Goal: Information Seeking & Learning: Learn about a topic

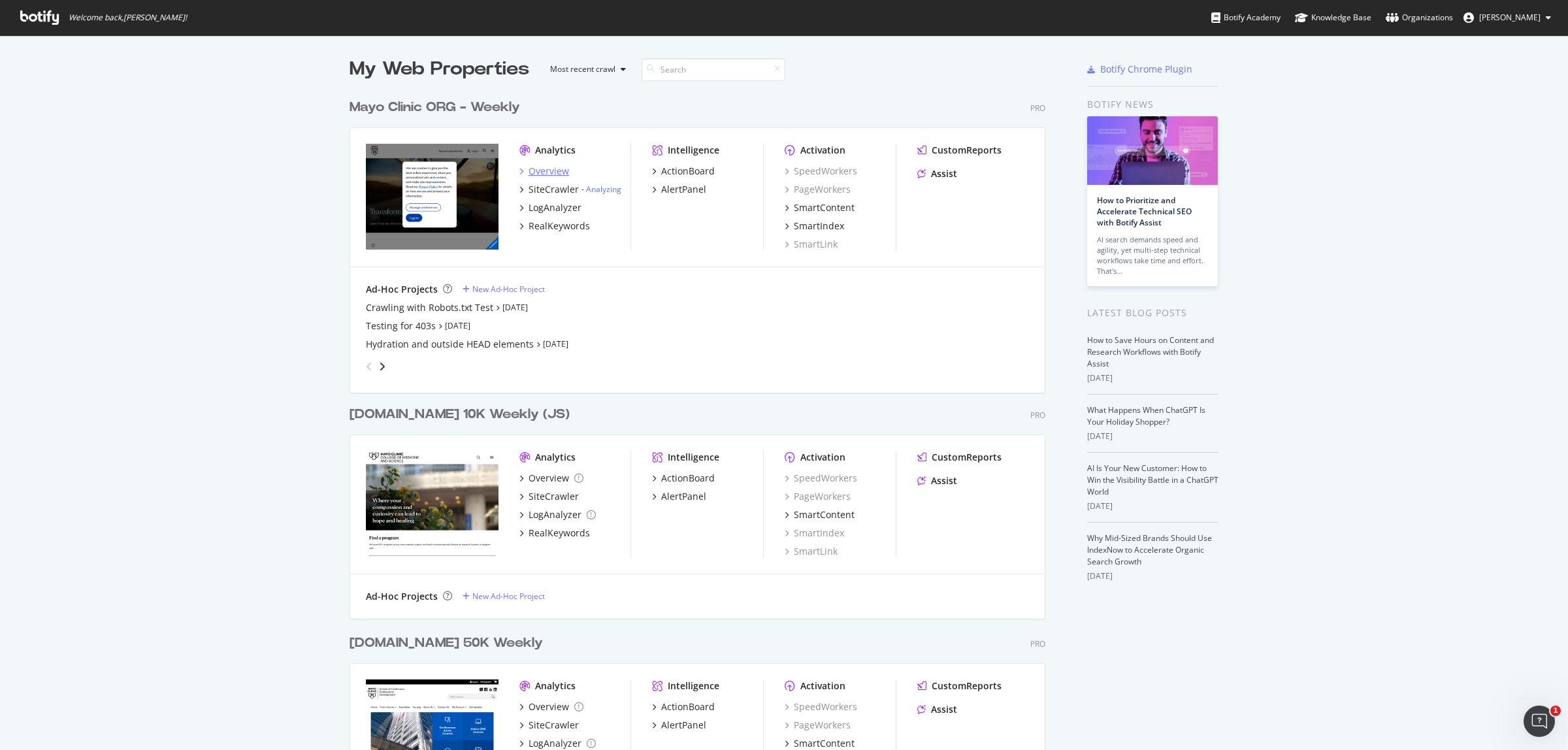
click at [543, 170] on div "Overview" at bounding box center [549, 171] width 40 height 13
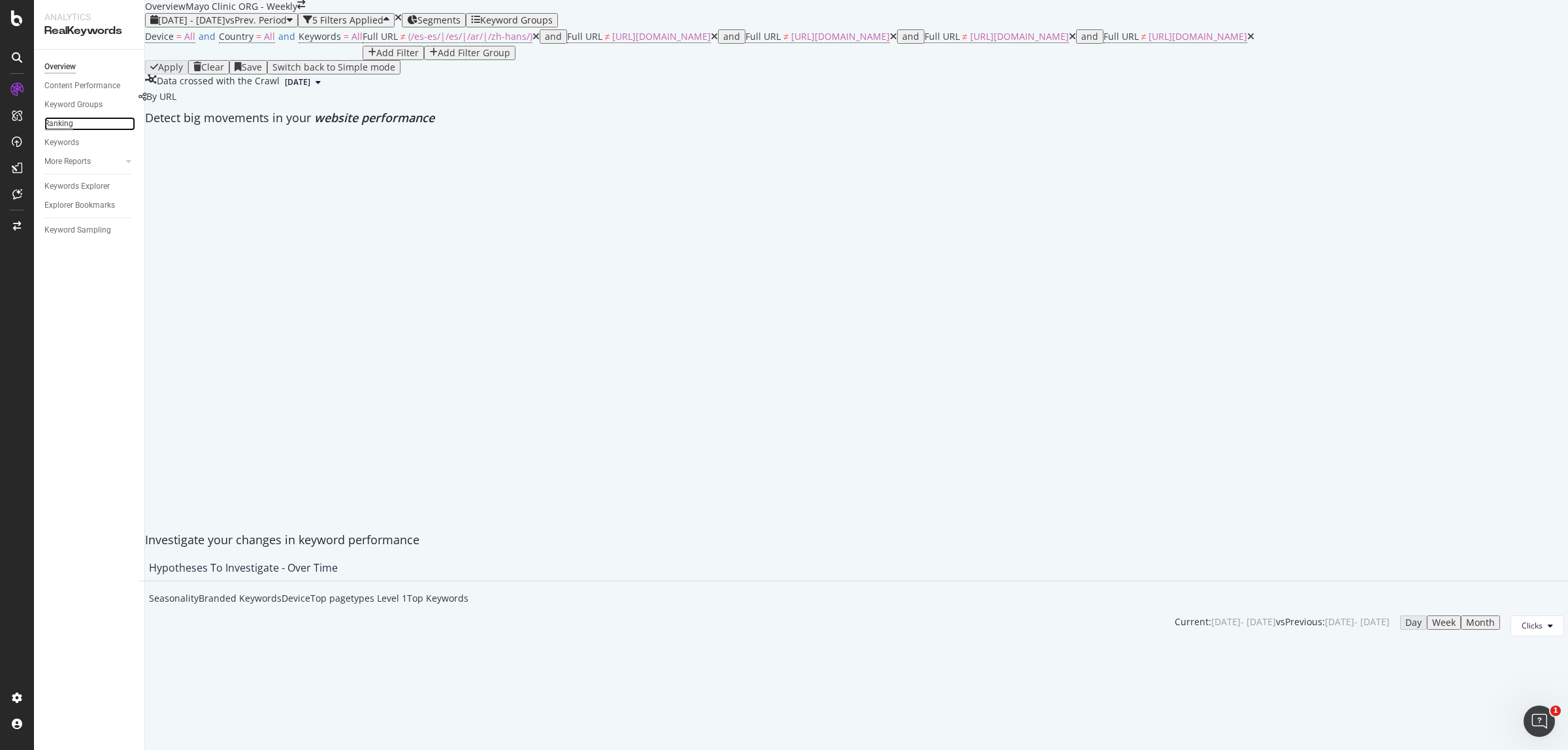
click at [62, 122] on div "Ranking" at bounding box center [59, 123] width 29 height 13
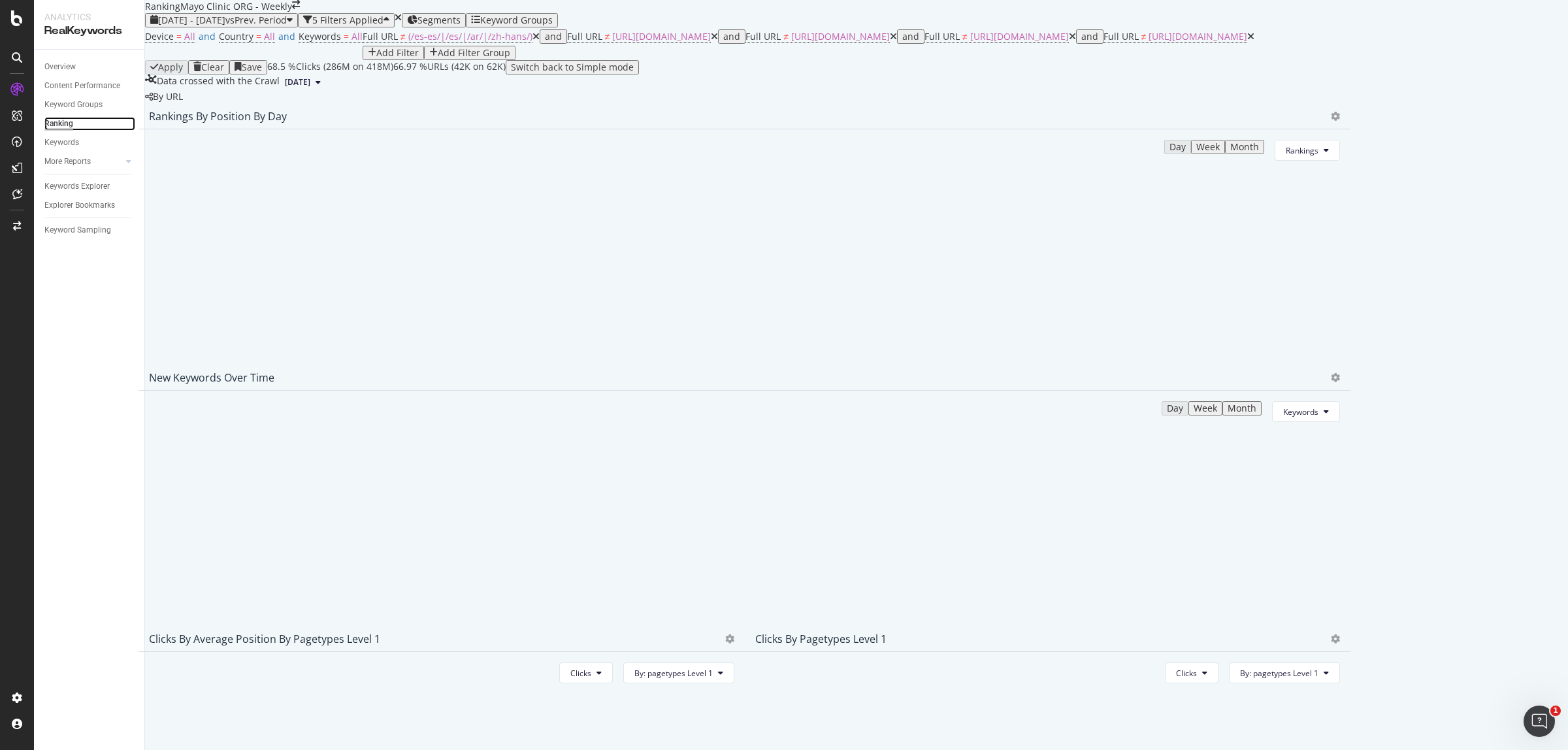
click at [67, 118] on div "Ranking" at bounding box center [59, 123] width 29 height 13
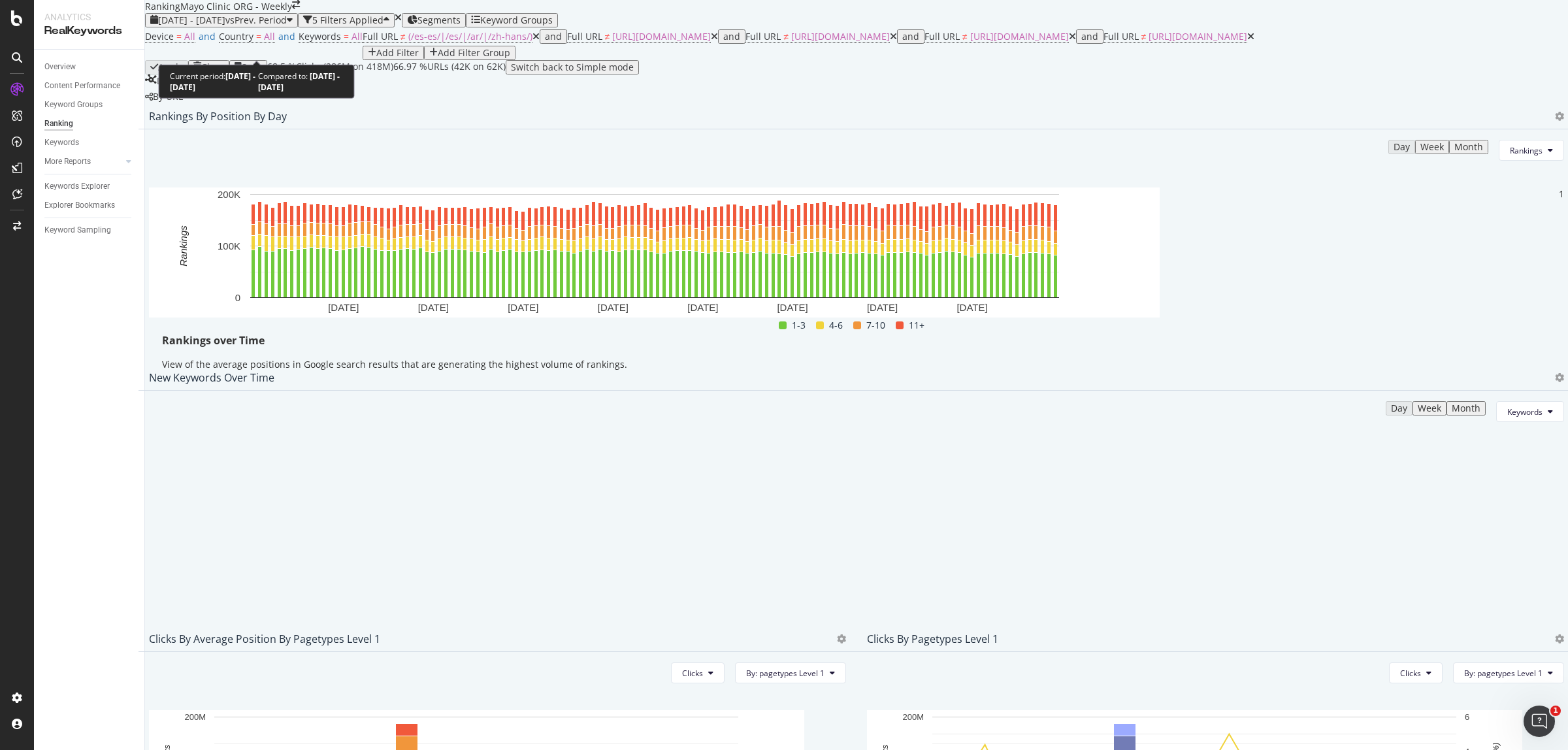
click at [225, 26] on span "[DATE] - [DATE]" at bounding box center [191, 20] width 67 height 12
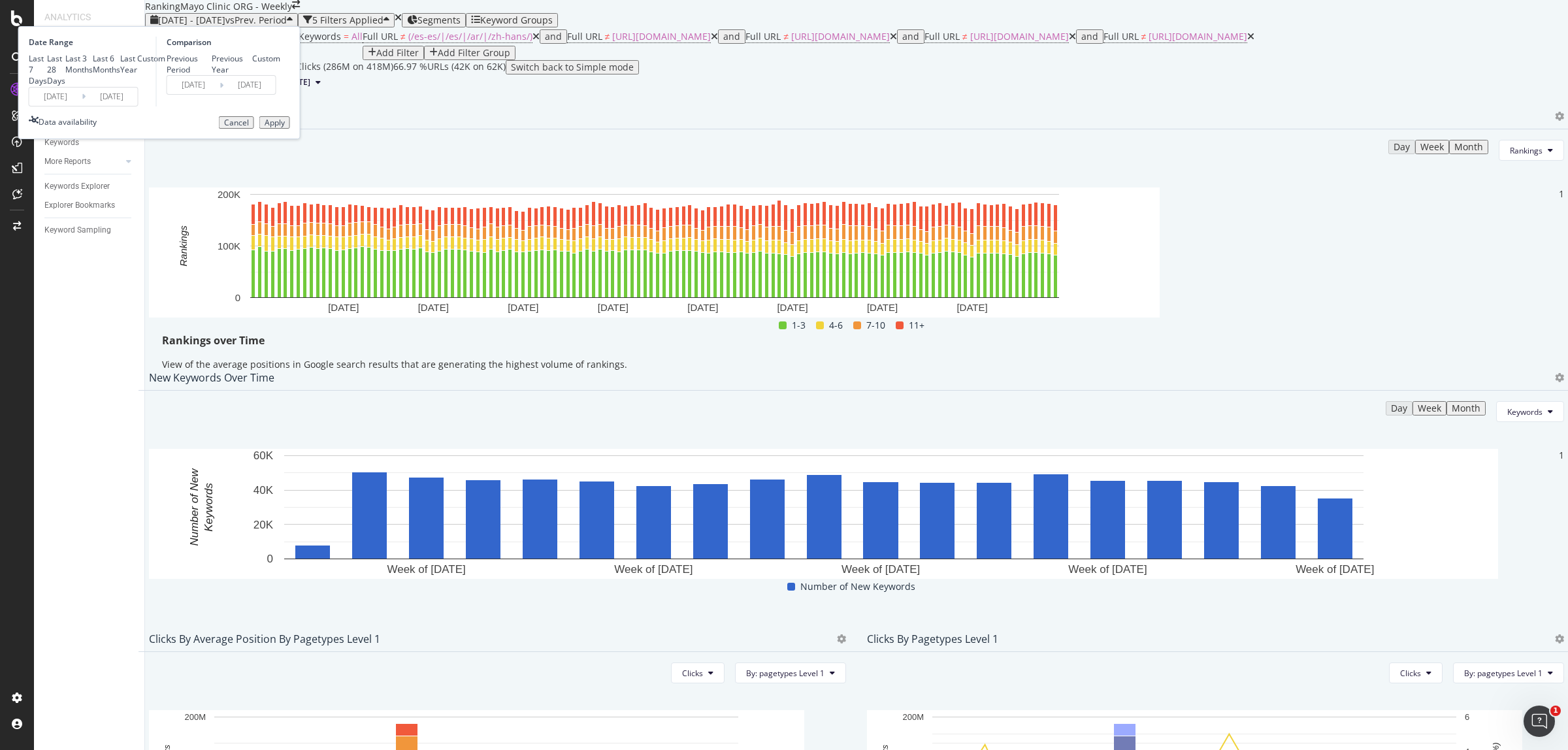
click at [81, 105] on input "[DATE]" at bounding box center [55, 96] width 53 height 18
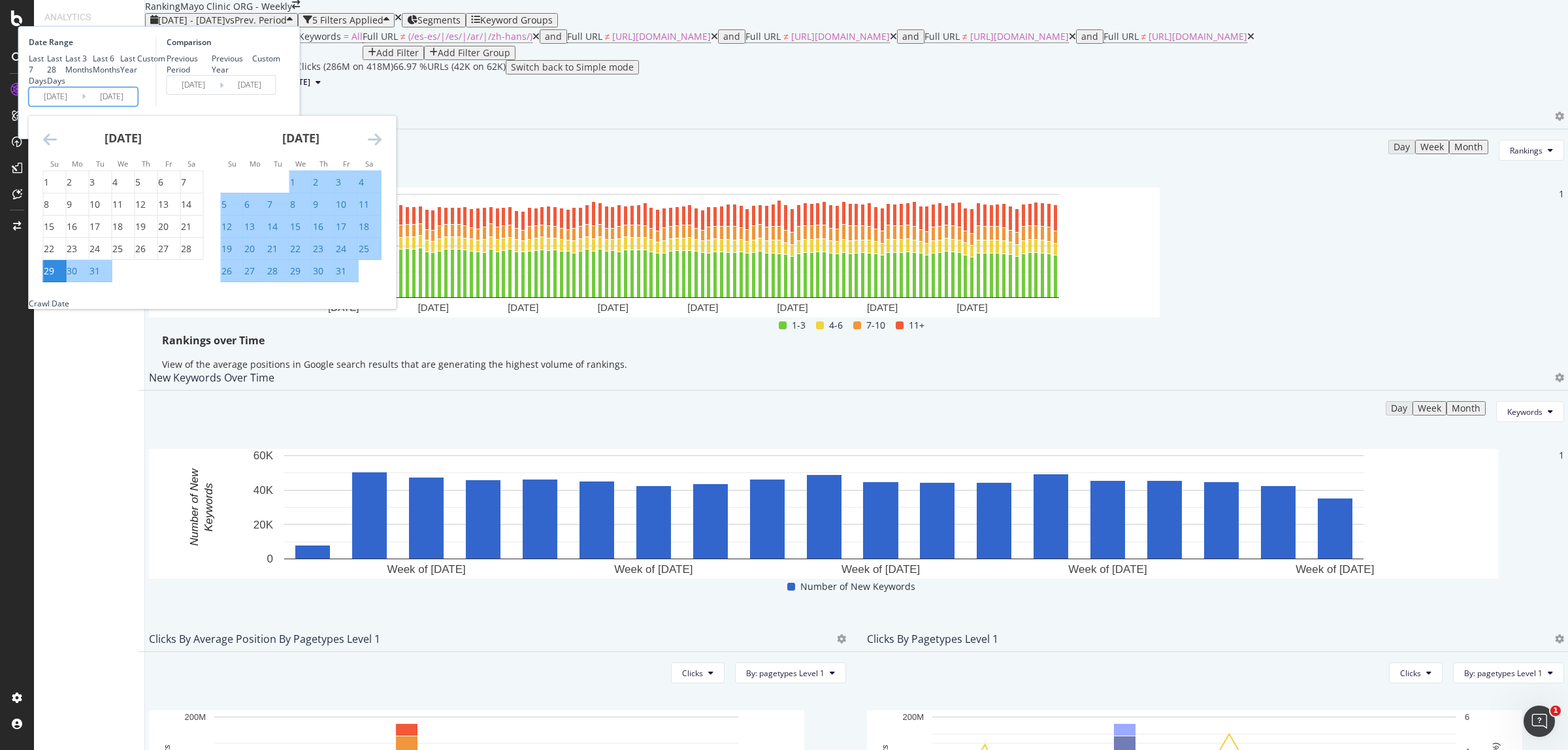
click at [1435, 373] on div "Rankings over Time View of the average positions in Google search results that …" at bounding box center [857, 355] width 1415 height 45
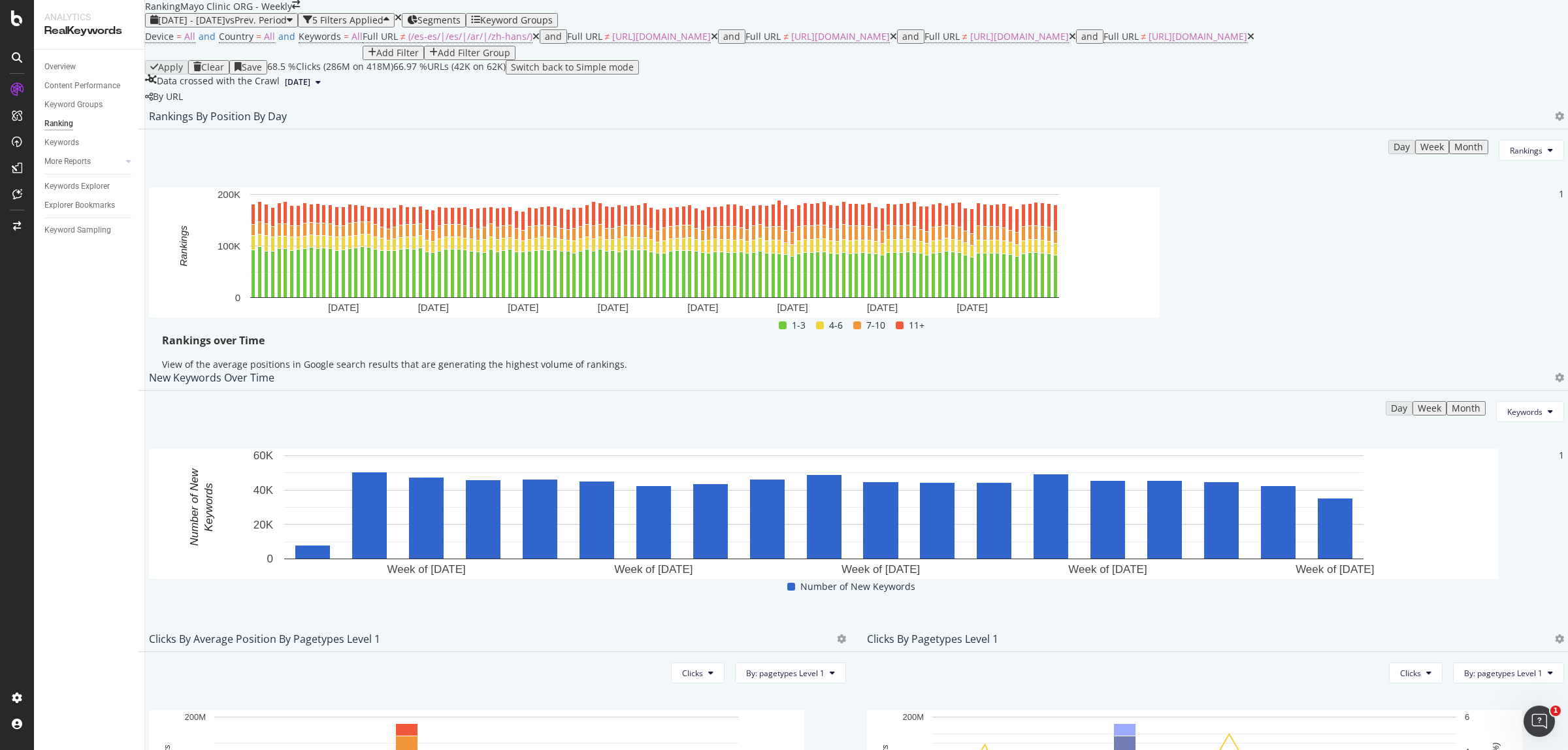
click at [1520, 264] on div "Day Week Month Rankings Hold CTRL while clicking to filter the report. [DATE] […" at bounding box center [857, 259] width 1437 height 259
click at [1510, 156] on span "Rankings" at bounding box center [1526, 150] width 33 height 11
click at [1502, 296] on span "Clicks" at bounding box center [1495, 301] width 49 height 12
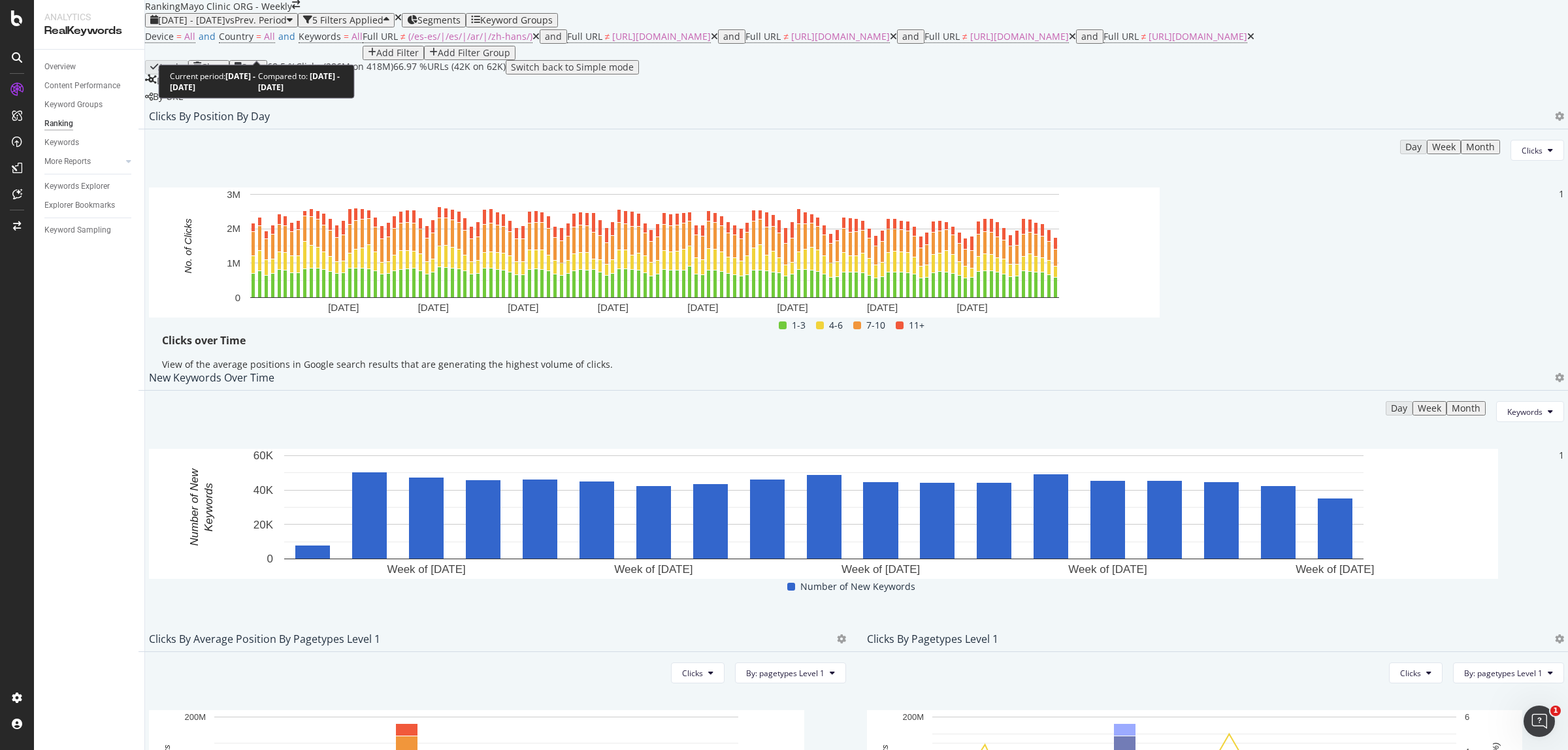
click at [225, 26] on span "[DATE] - [DATE]" at bounding box center [191, 20] width 67 height 12
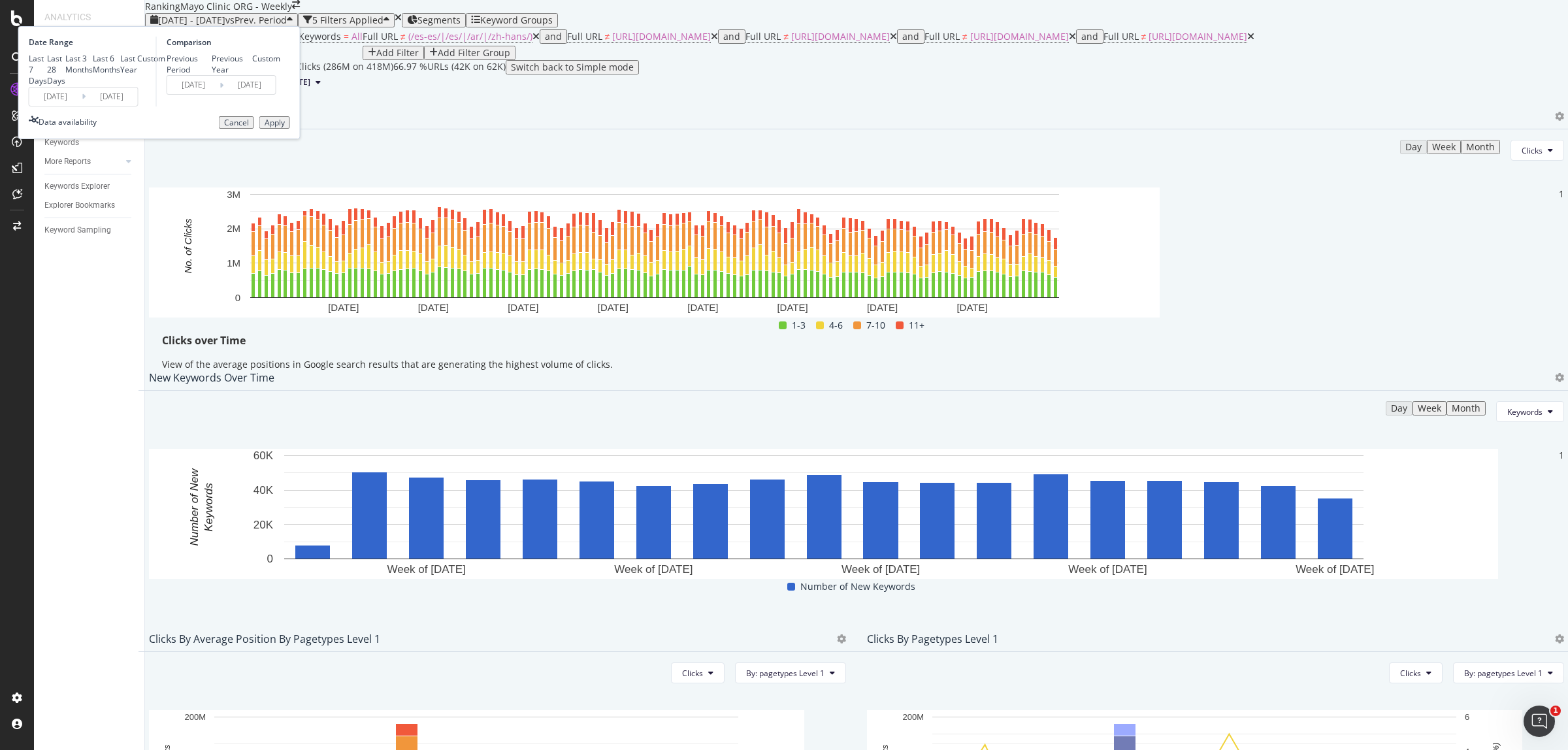
click at [81, 105] on input "[DATE]" at bounding box center [55, 96] width 53 height 18
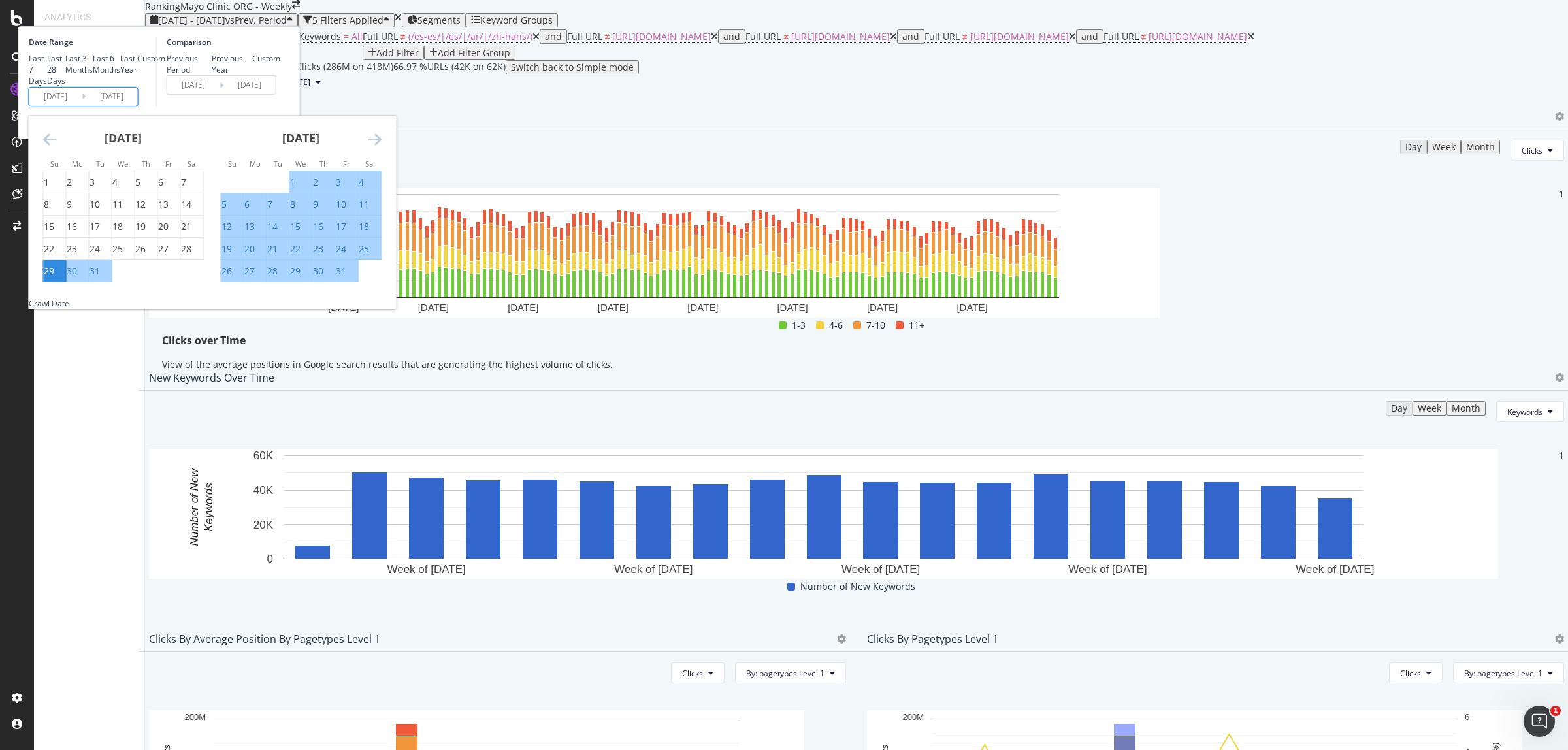
click at [57, 147] on icon "Move backward to switch to the previous month." at bounding box center [49, 139] width 13 height 16
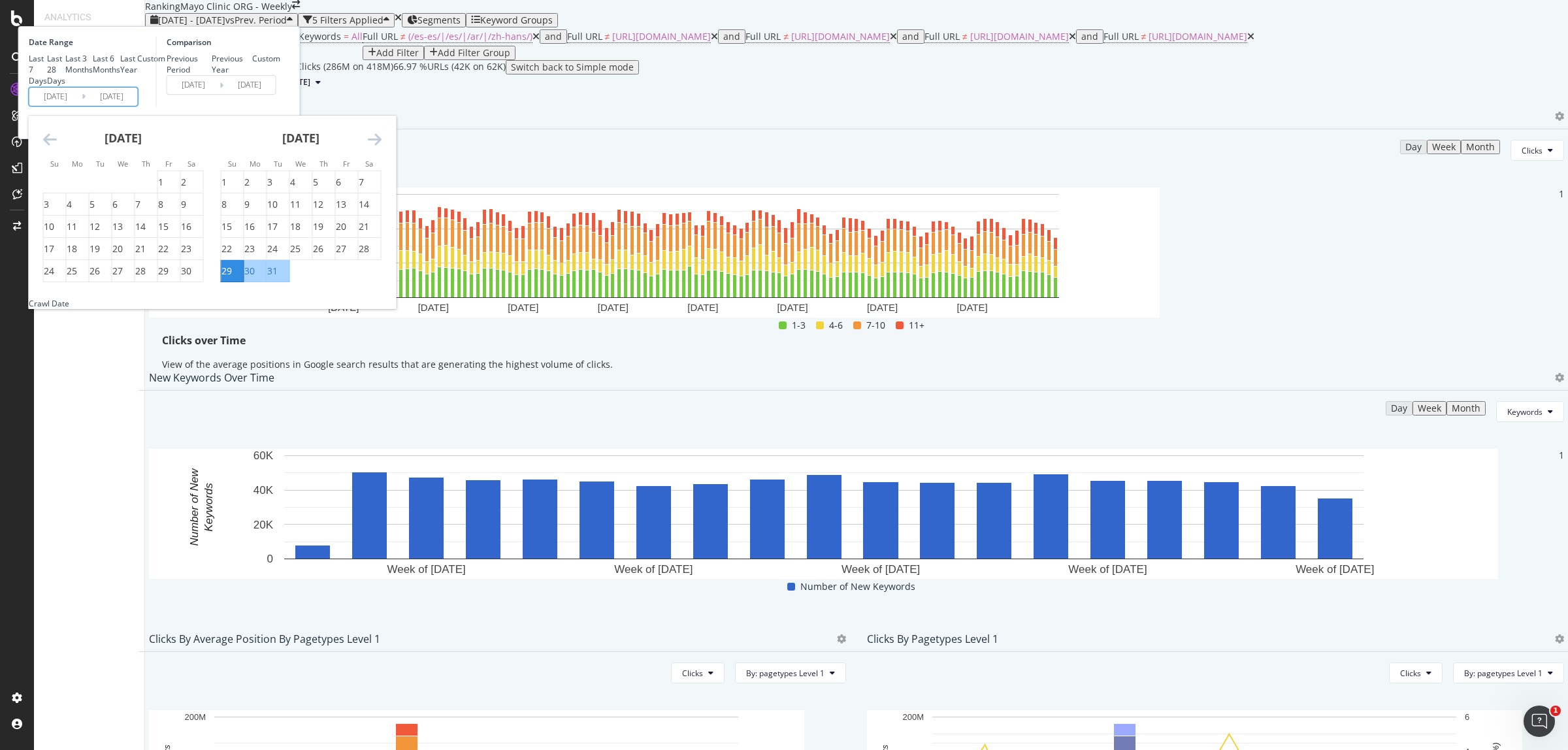
click at [57, 147] on icon "Move backward to switch to the previous month." at bounding box center [49, 139] width 13 height 16
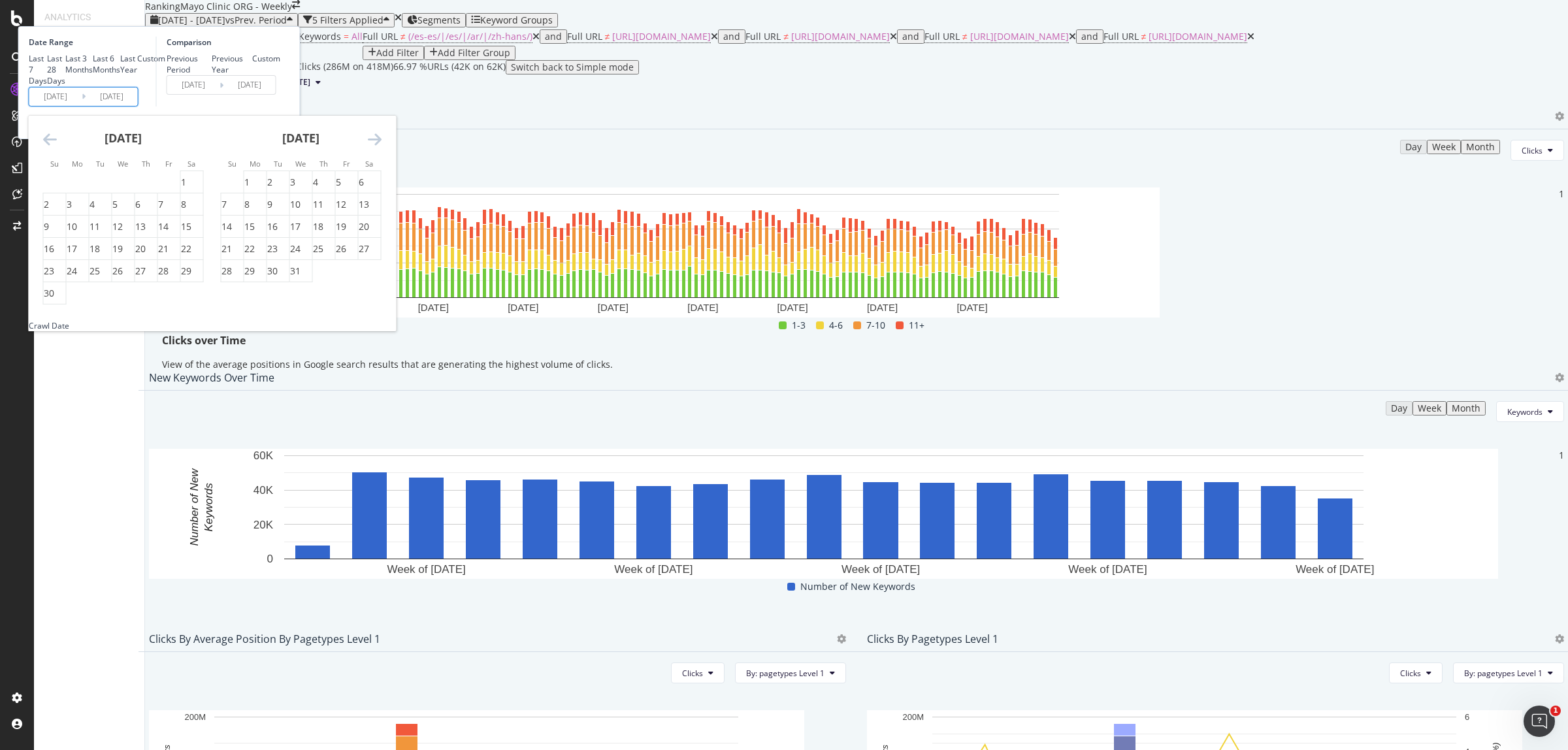
click at [57, 147] on icon "Move backward to switch to the previous month." at bounding box center [49, 139] width 13 height 16
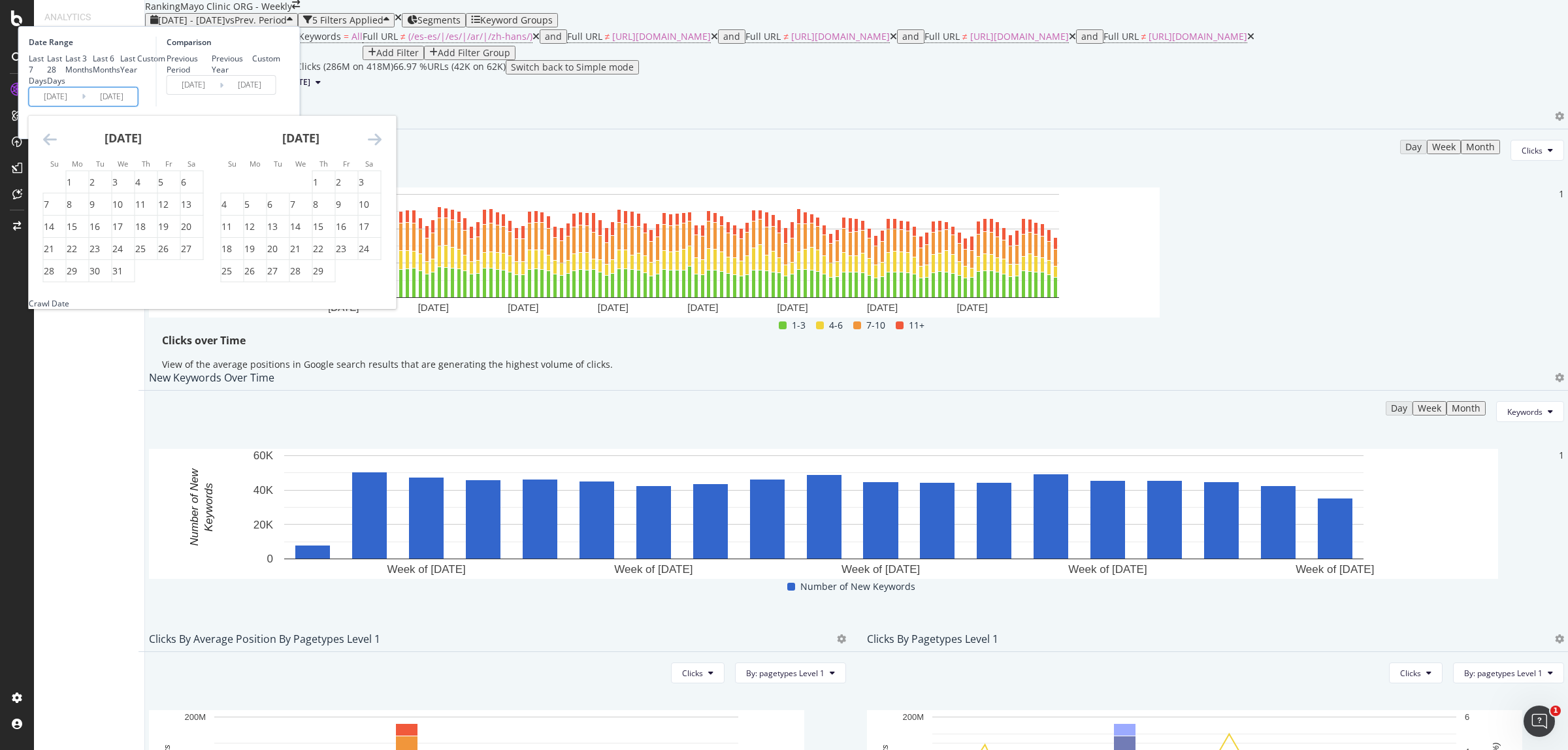
click at [57, 147] on icon "Move backward to switch to the previous month." at bounding box center [49, 139] width 13 height 16
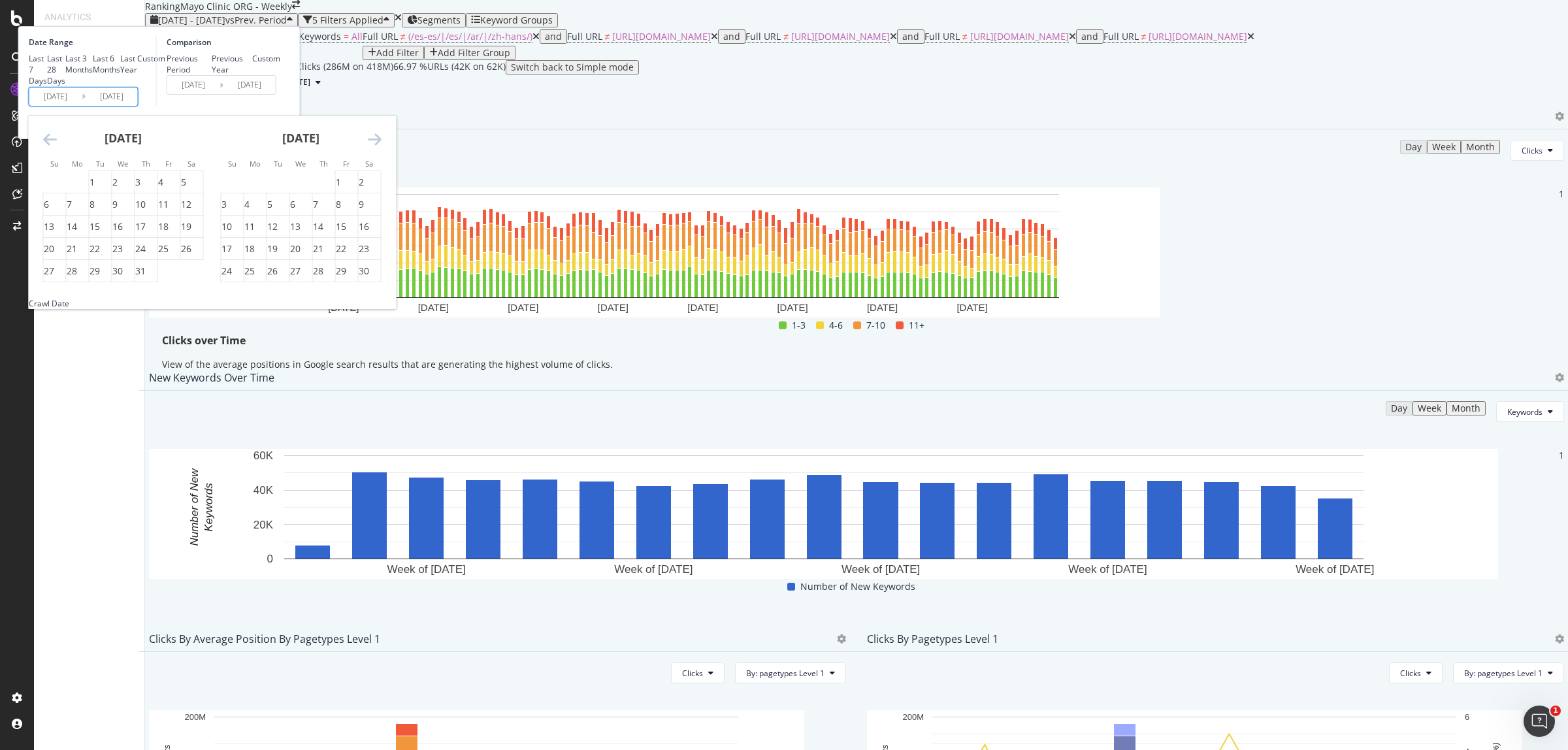
click at [57, 147] on icon "Move backward to switch to the previous month." at bounding box center [49, 139] width 13 height 16
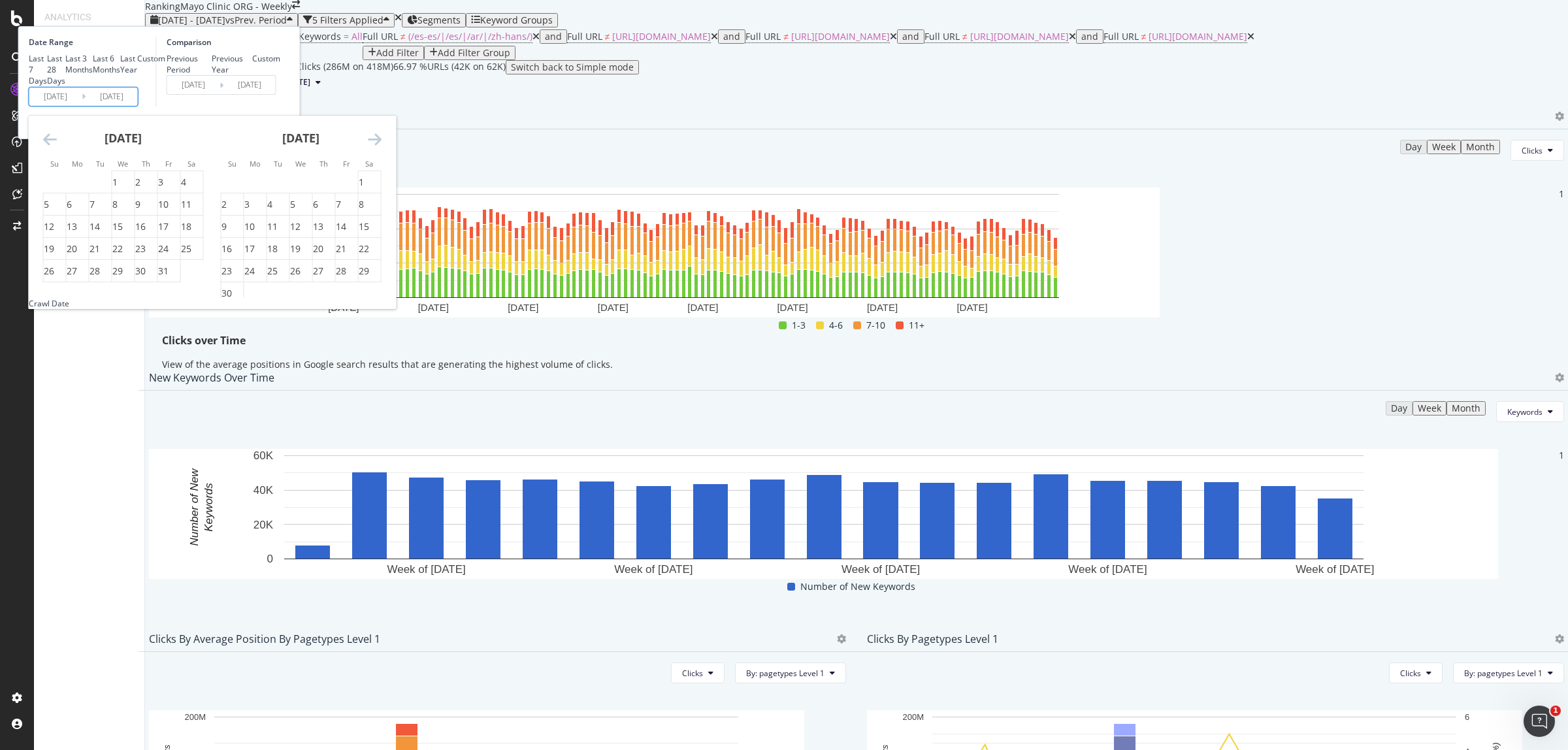
click at [57, 147] on icon "Move backward to switch to the previous month." at bounding box center [49, 139] width 13 height 16
click at [49, 188] on div "1" at bounding box center [46, 182] width 5 height 13
type input "[DATE]"
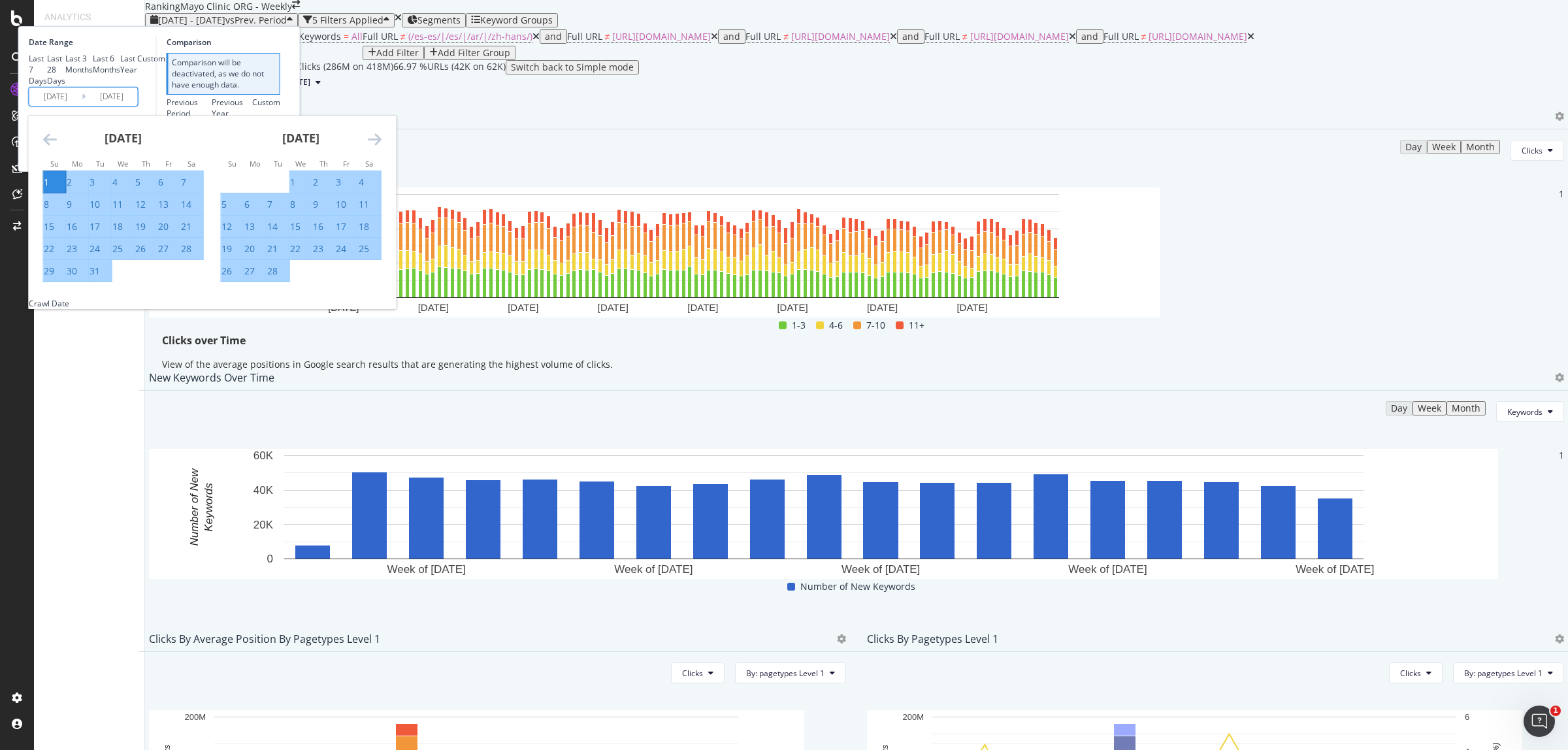
click at [138, 105] on input "[DATE]" at bounding box center [112, 96] width 53 height 18
click at [382, 147] on icon "Move forward to switch to the next month." at bounding box center [374, 139] width 13 height 16
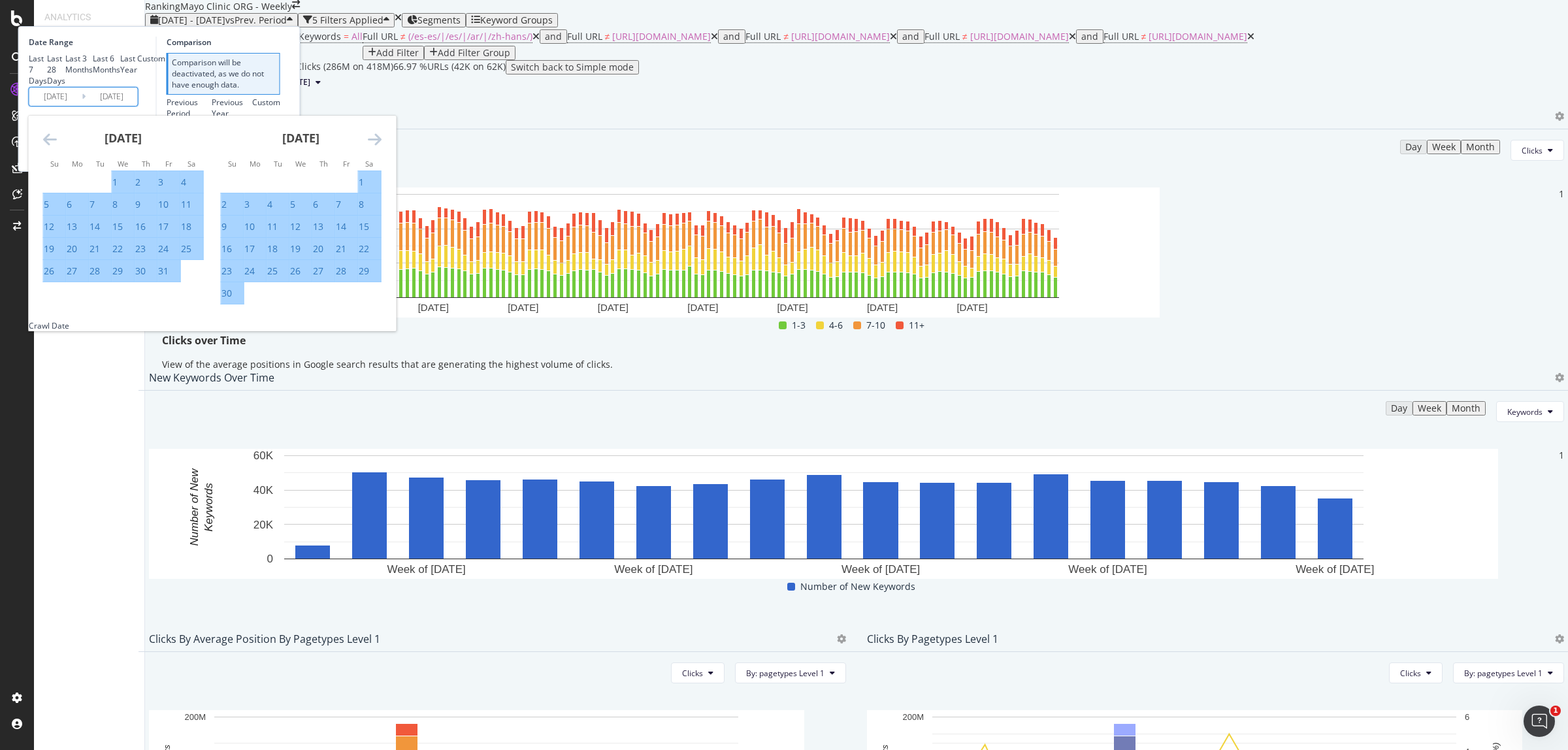
click at [382, 147] on icon "Move forward to switch to the next month." at bounding box center [374, 139] width 13 height 16
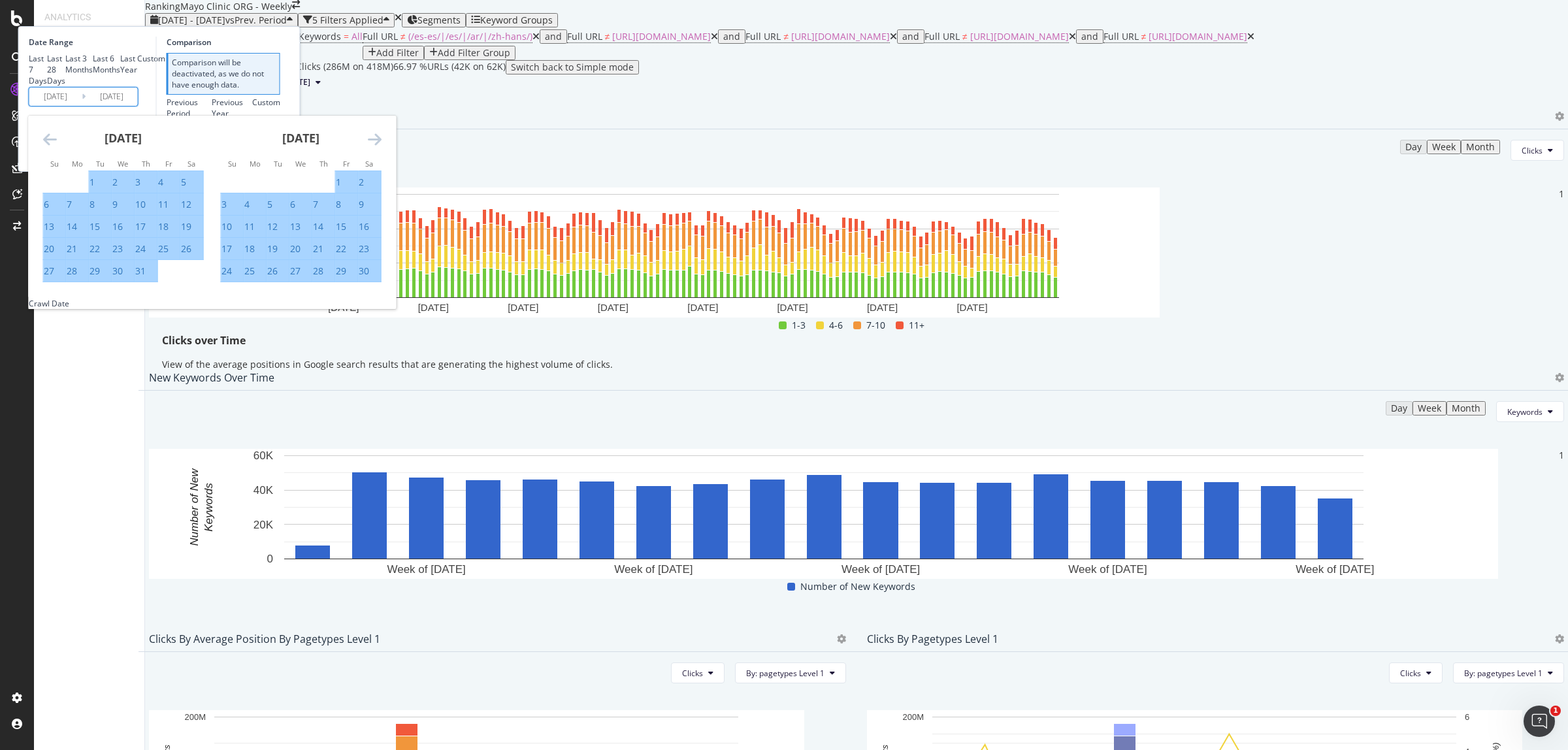
click at [382, 147] on icon "Move forward to switch to the next month." at bounding box center [374, 139] width 13 height 16
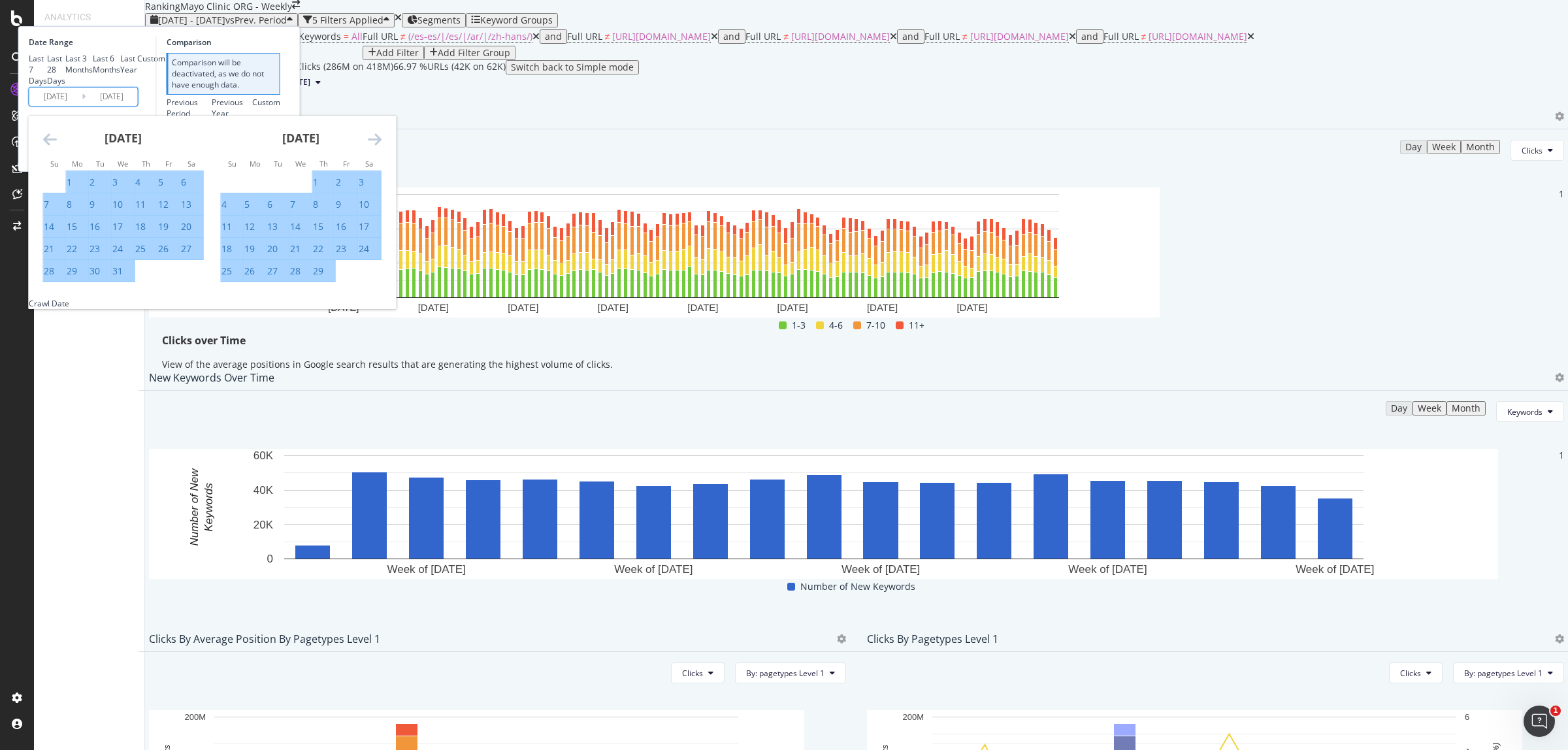
click at [382, 147] on icon "Move forward to switch to the next month." at bounding box center [374, 139] width 13 height 16
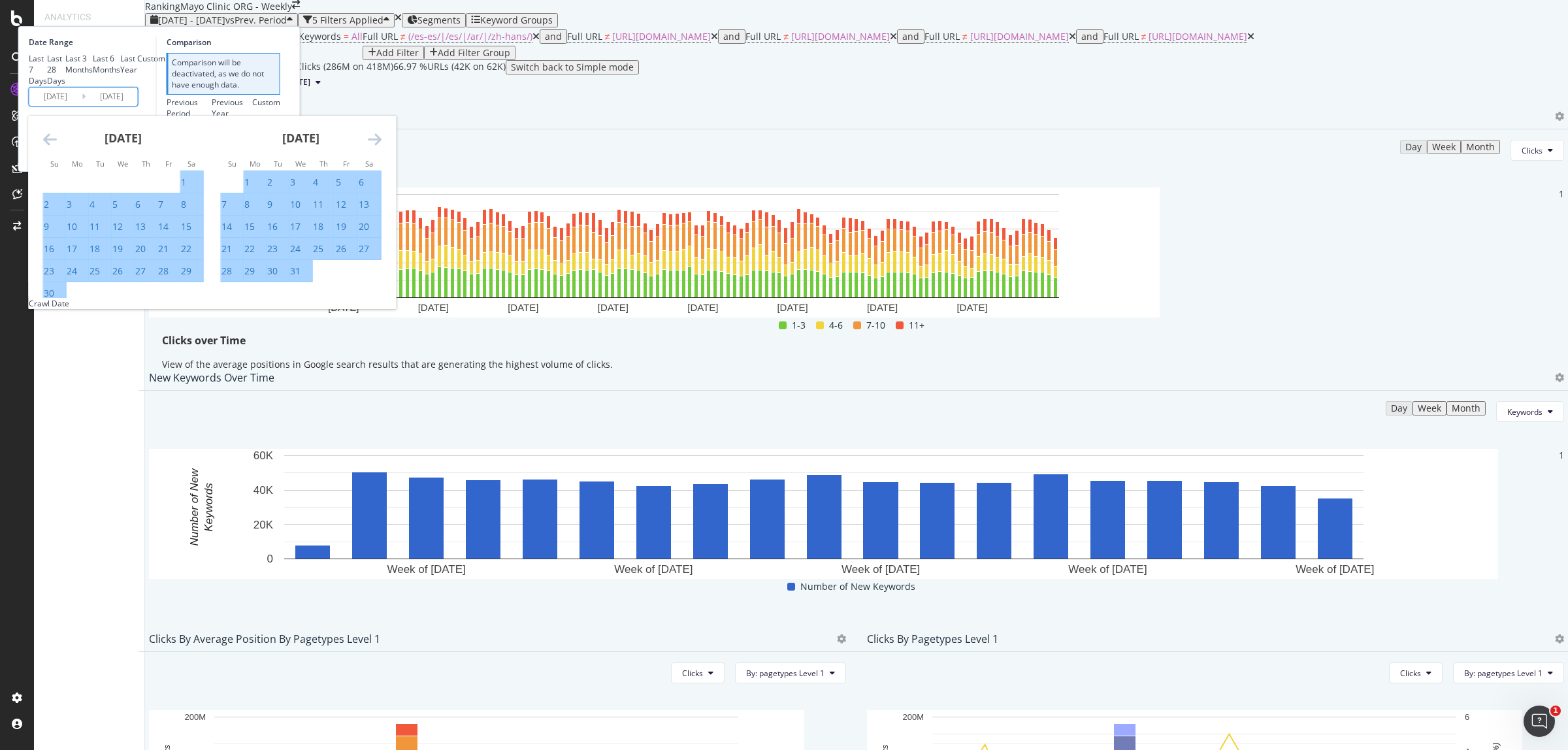
click at [382, 147] on icon "Move forward to switch to the next month." at bounding box center [374, 139] width 13 height 16
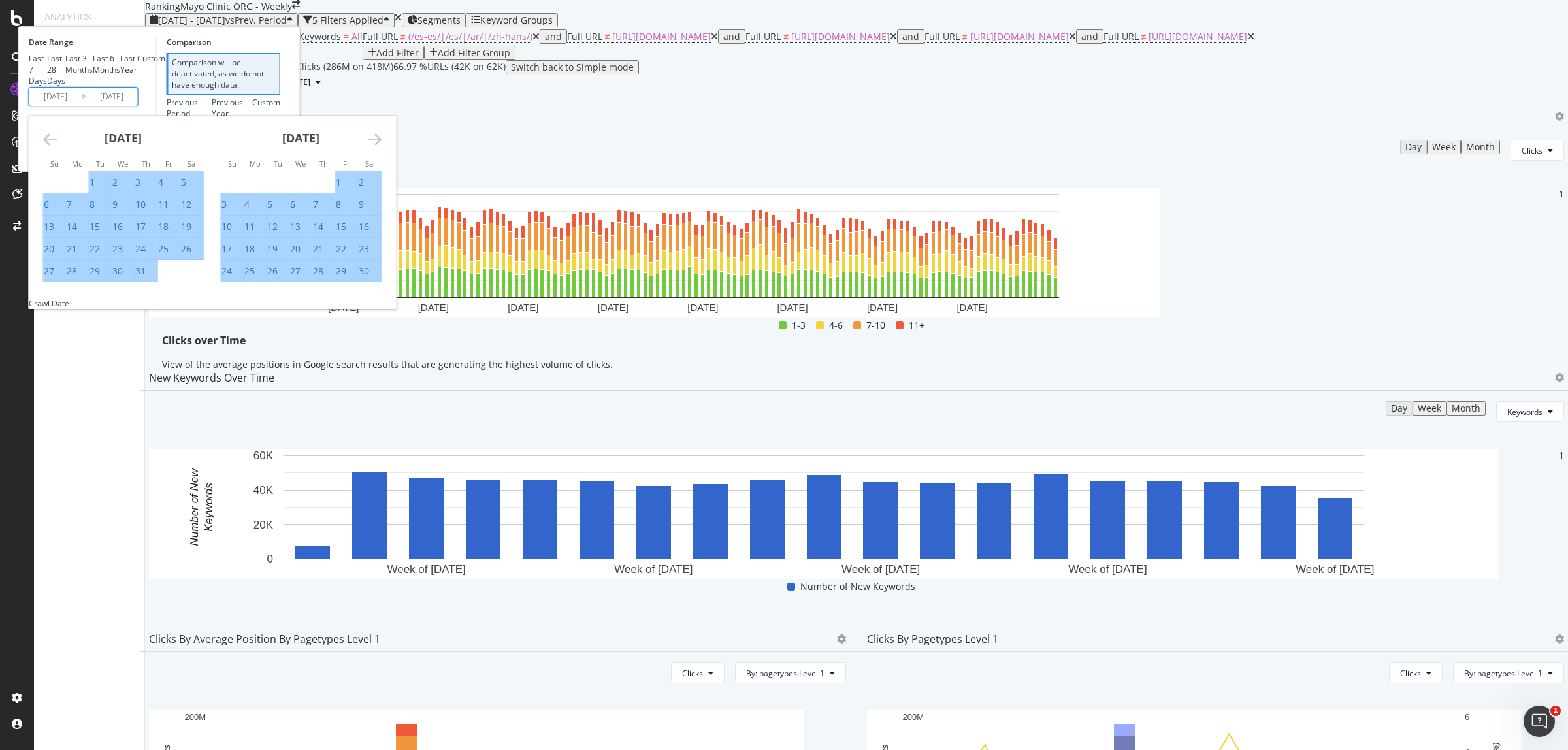
click at [382, 147] on icon "Move forward to switch to the next month." at bounding box center [374, 139] width 13 height 16
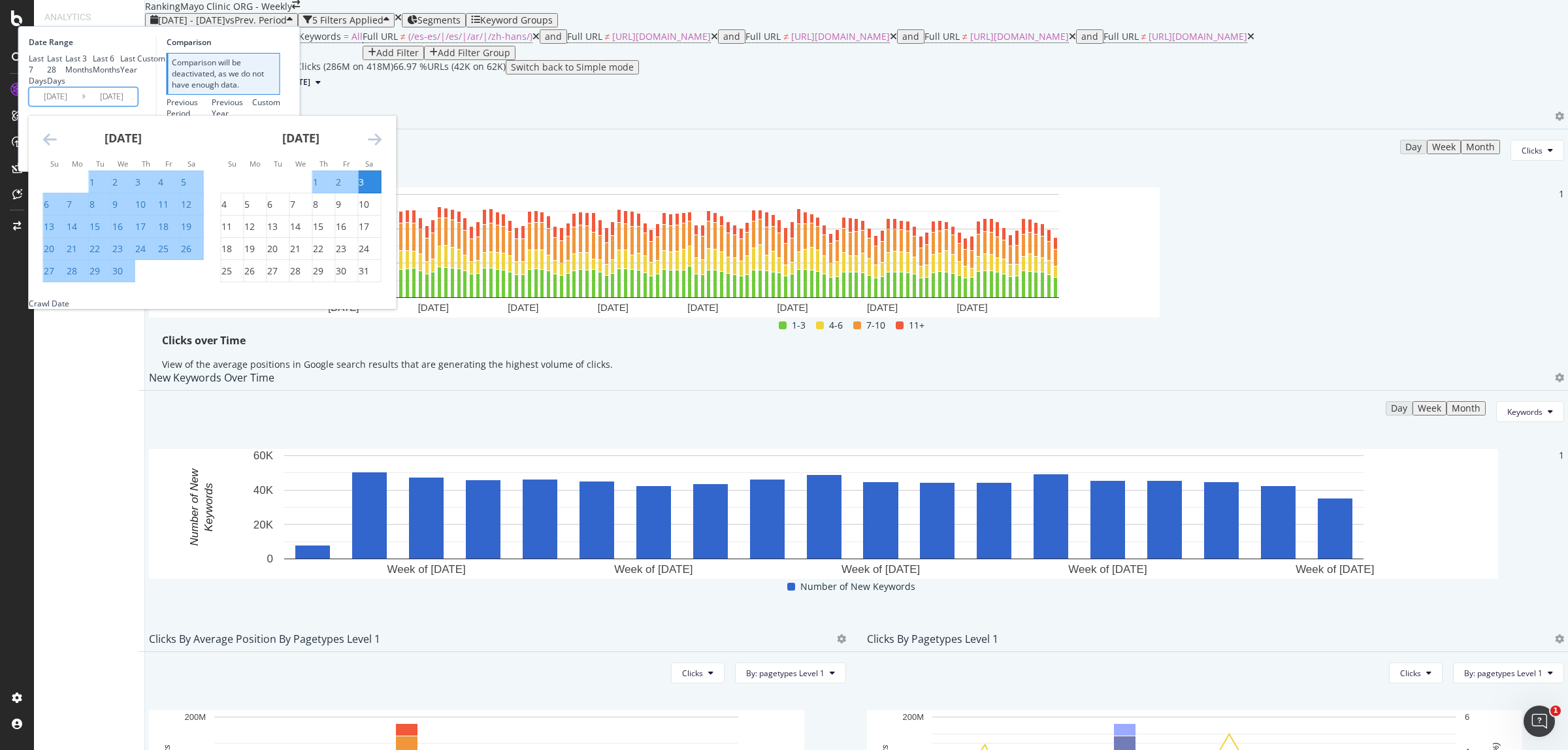
click at [382, 147] on icon "Move forward to switch to the next month." at bounding box center [374, 139] width 13 height 16
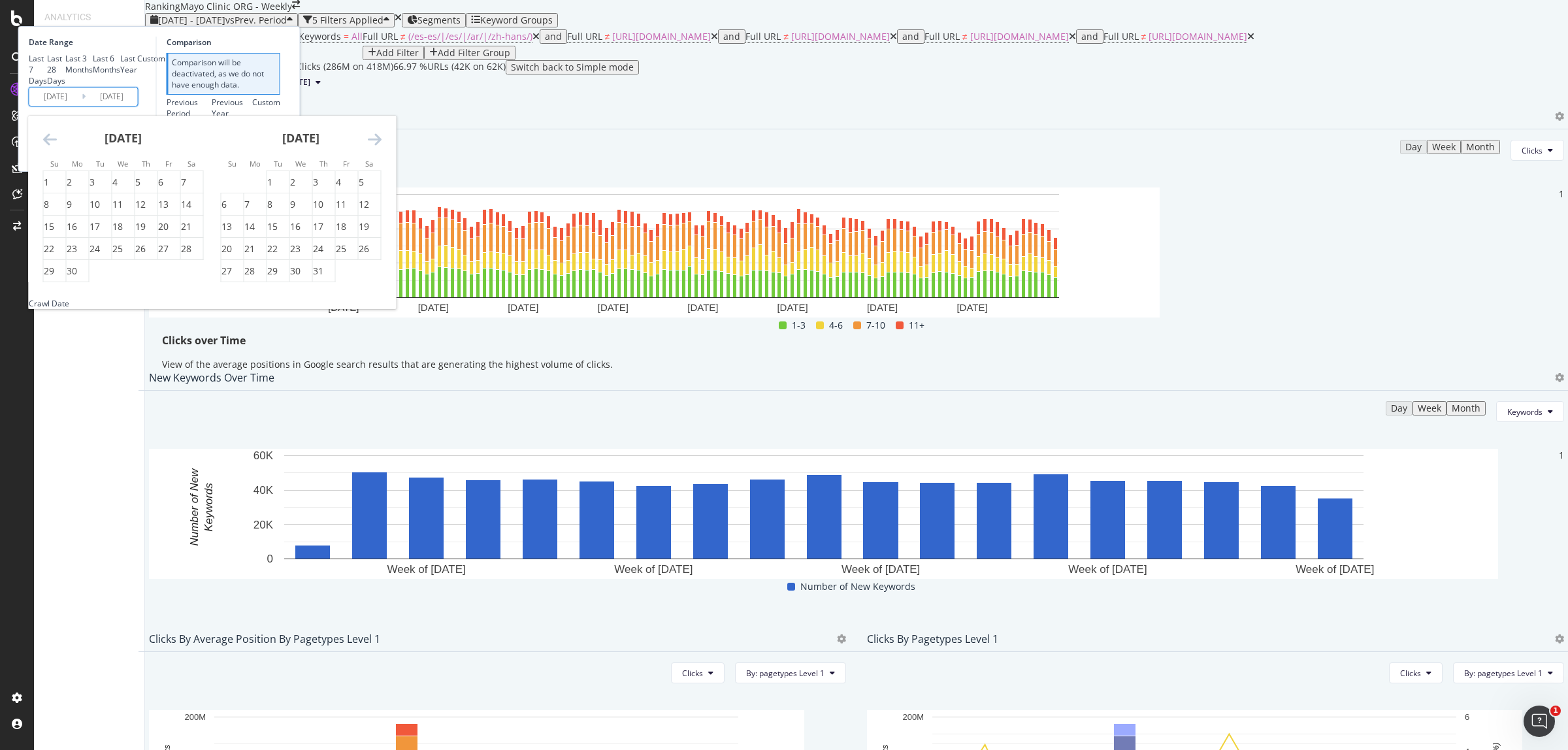
click at [382, 147] on icon "Move forward to switch to the next month." at bounding box center [374, 139] width 13 height 16
click at [57, 147] on icon "Move backward to switch to the previous month." at bounding box center [49, 139] width 13 height 16
click at [55, 300] on div "31" at bounding box center [49, 293] width 11 height 13
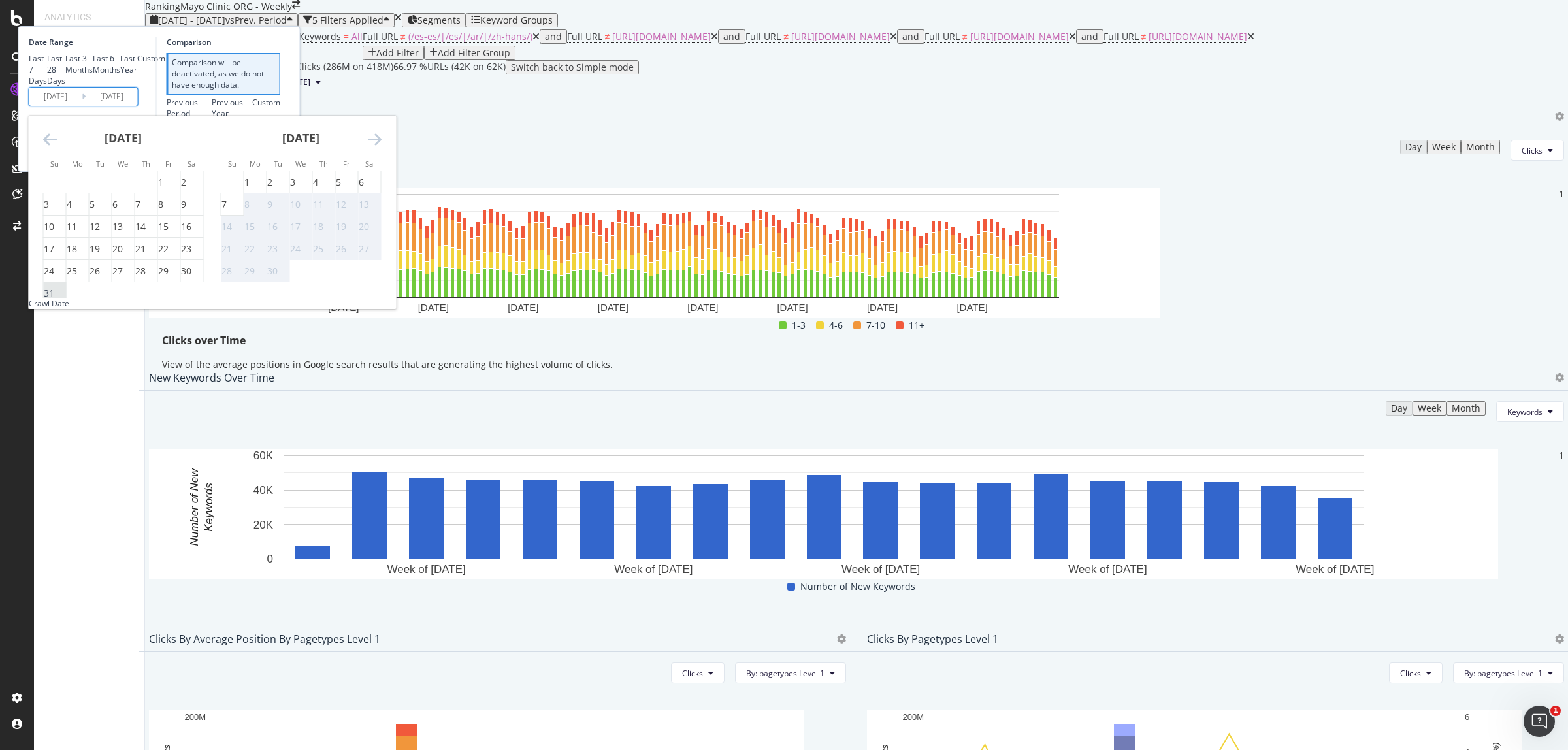
type input "[DATE]"
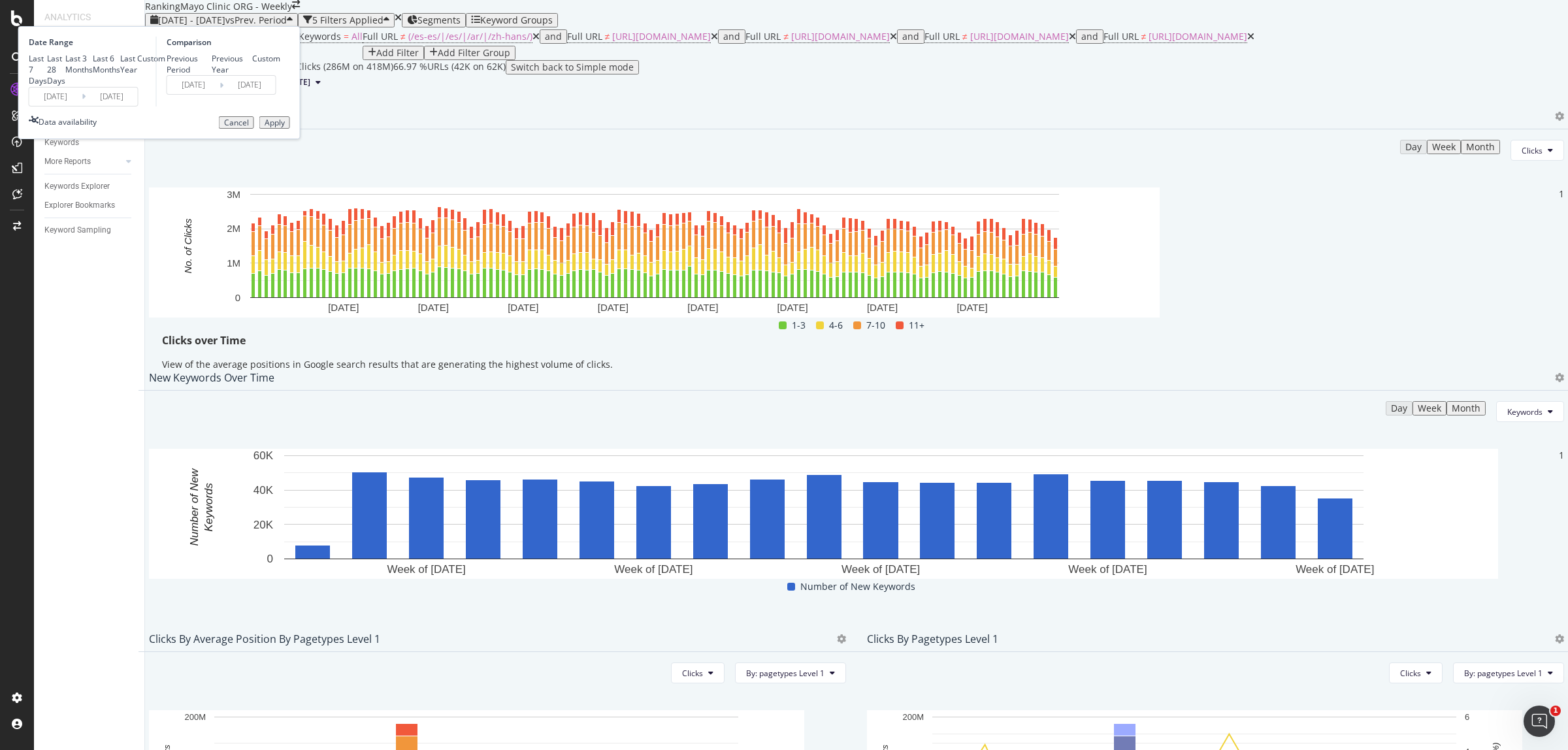
click at [290, 129] on button "Apply" at bounding box center [274, 122] width 30 height 13
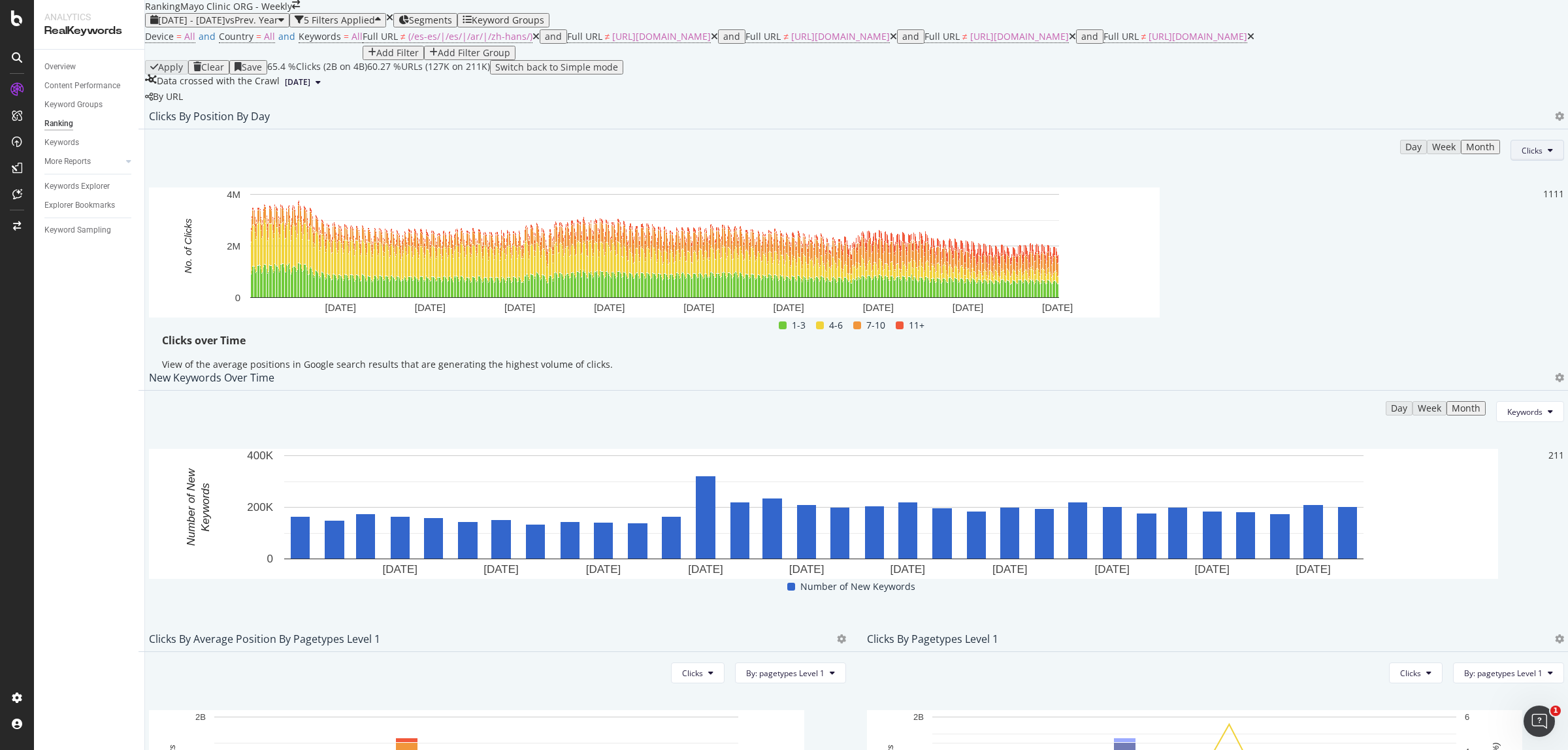
click at [1520, 161] on button "Clicks" at bounding box center [1538, 150] width 54 height 21
click at [1371, 333] on div "Clicks over Time" at bounding box center [856, 340] width 1389 height 15
click at [1555, 121] on icon at bounding box center [1560, 116] width 9 height 9
click at [1478, 255] on span "Export as CSV" at bounding box center [1468, 253] width 72 height 12
